Goal: Information Seeking & Learning: Stay updated

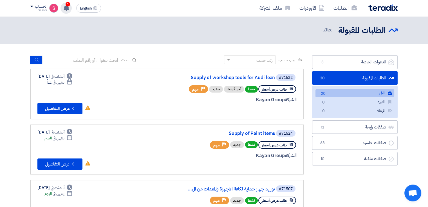
click at [66, 7] on use at bounding box center [67, 8] width 6 height 6
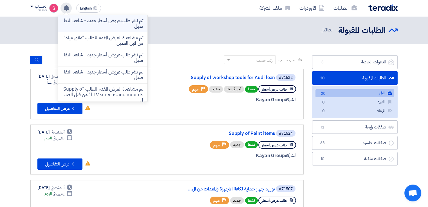
click at [114, 26] on p "تم نشر طلب عروض أسعار جديد - شاهد التفاصيل" at bounding box center [102, 23] width 80 height 11
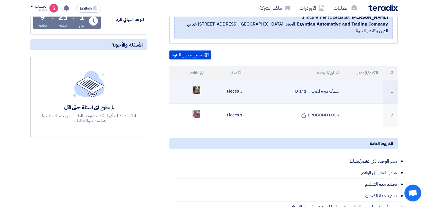
scroll to position [94, 0]
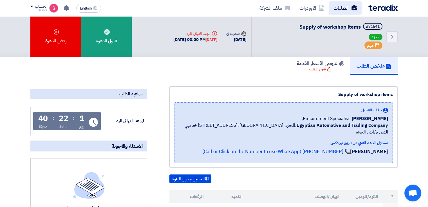
click at [340, 5] on link "الطلبات" at bounding box center [345, 7] width 33 height 13
